Goal: Task Accomplishment & Management: Use online tool/utility

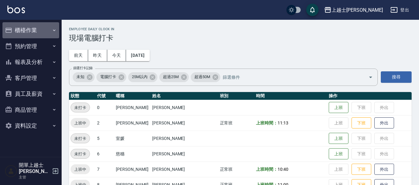
click at [33, 32] on button "櫃檯作業" at bounding box center [30, 30] width 57 height 16
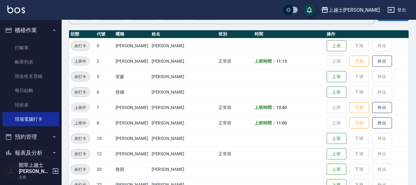
scroll to position [62, 0]
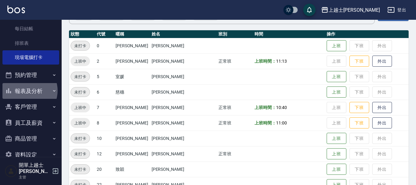
click at [26, 90] on button "報表及分析" at bounding box center [30, 91] width 57 height 16
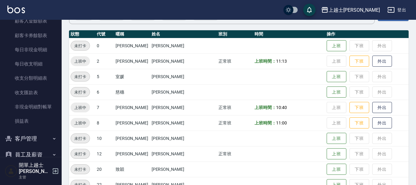
scroll to position [488, 0]
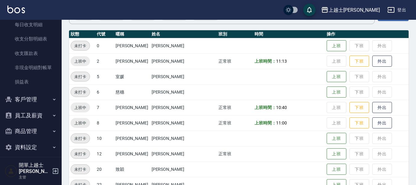
click at [33, 97] on button "客戶管理" at bounding box center [30, 99] width 57 height 16
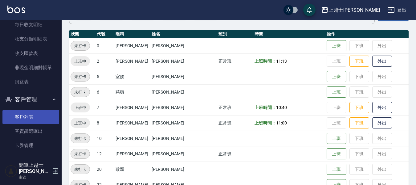
click at [27, 116] on link "客戶列表" at bounding box center [30, 117] width 57 height 14
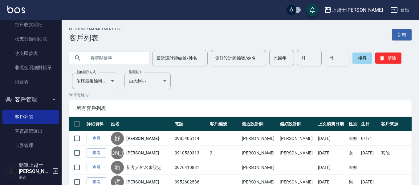
click at [131, 61] on input "text" at bounding box center [115, 58] width 58 height 17
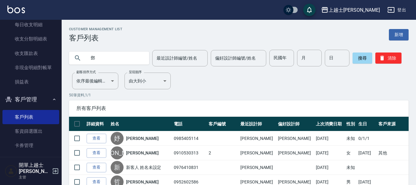
type input "鄧"
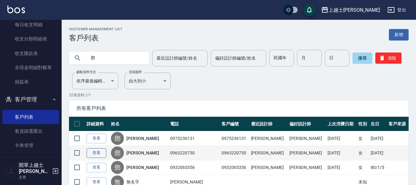
click at [94, 152] on link "查看" at bounding box center [97, 153] width 20 height 10
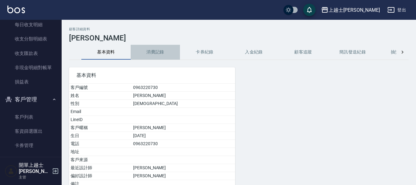
click at [155, 51] on button "消費記錄" at bounding box center [155, 52] width 49 height 15
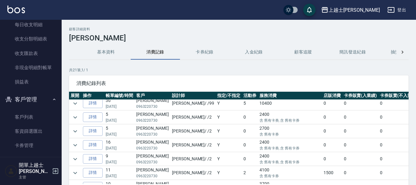
scroll to position [62, 0]
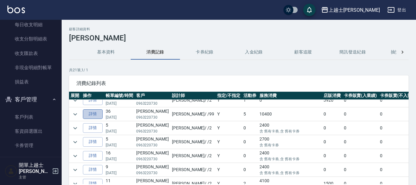
click at [98, 114] on link "詳情" at bounding box center [93, 114] width 20 height 10
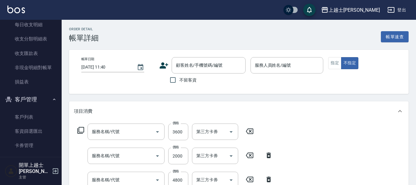
type input "[DATE] 20:11"
type input "[PERSON_NAME]-99"
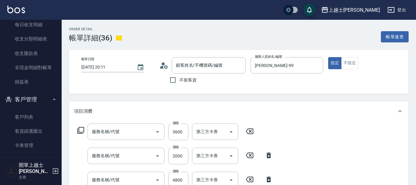
type input "結結(997)"
type input "[PERSON_NAME](999)"
type input "[DEMOGRAPHIC_DATA](998)"
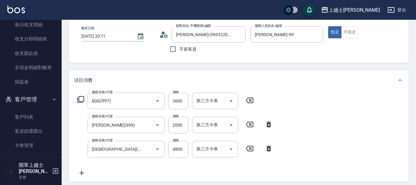
type input "[PERSON_NAME]/0963220730/0963220730"
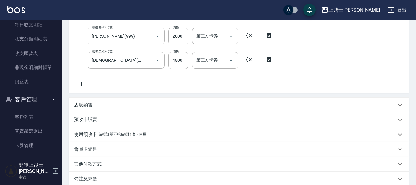
scroll to position [123, 0]
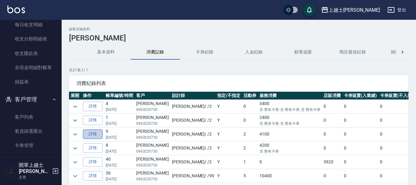
click at [96, 135] on link "詳情" at bounding box center [93, 134] width 20 height 10
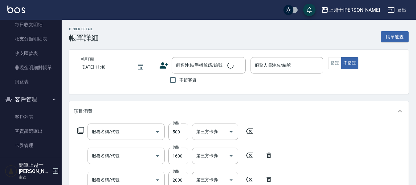
type input "[DATE] 20:51"
type input "小媛-2"
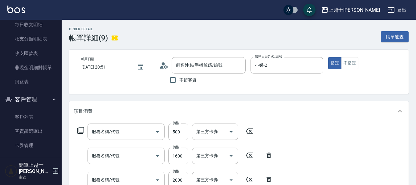
type input "[PERSON_NAME]再生髮膜(502)"
type input "基本染髮(401)"
type input "離子燙(306)"
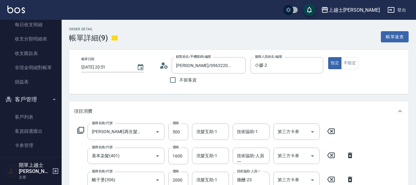
type input "[PERSON_NAME]/0963220730/0963220730"
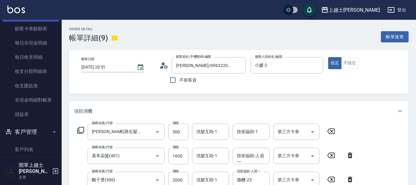
scroll to position [457, 0]
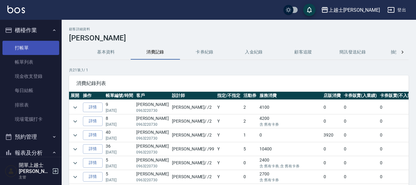
click at [24, 46] on link "打帳單" at bounding box center [30, 48] width 57 height 14
